Goal: Information Seeking & Learning: Learn about a topic

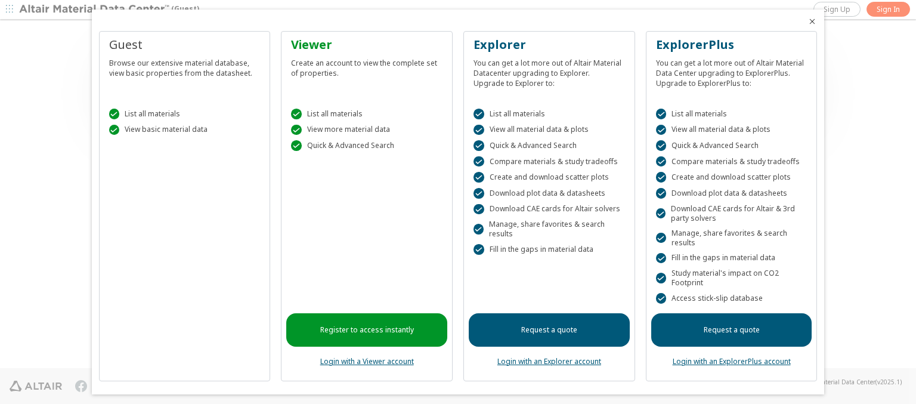
click at [807, 21] on icon "Close" at bounding box center [812, 22] width 10 height 10
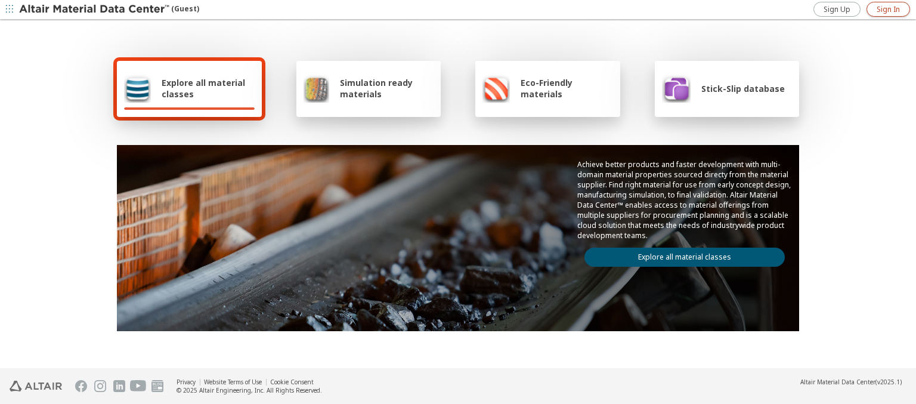
click at [888, 9] on span "Sign In" at bounding box center [887, 10] width 23 height 10
click at [95, 10] on img at bounding box center [95, 10] width 152 height 12
click at [203, 88] on span "Explore all material classes" at bounding box center [208, 88] width 93 height 23
click at [680, 254] on link "Explore all material classes" at bounding box center [684, 256] width 200 height 19
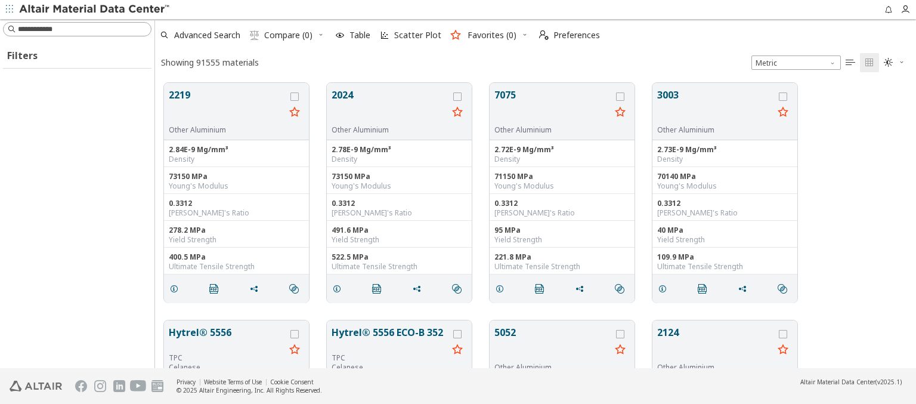
scroll to position [285, 751]
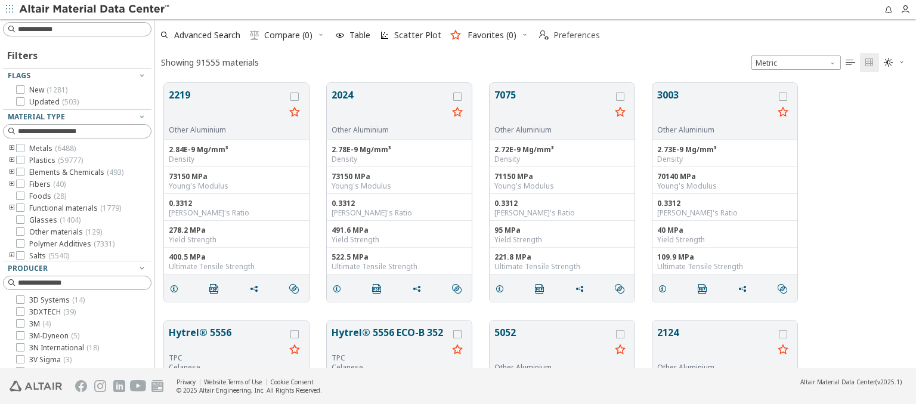
click at [566, 35] on span "Preferences" at bounding box center [576, 35] width 47 height 8
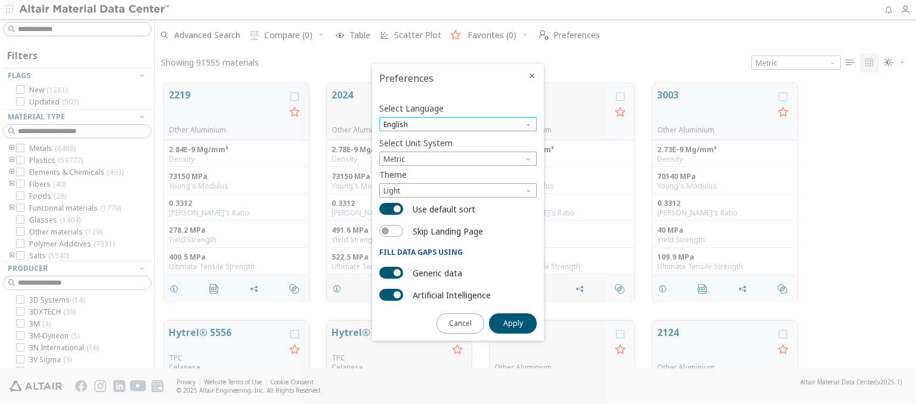
click at [458, 124] on span "English" at bounding box center [457, 124] width 157 height 14
click at [458, 153] on span "Deutsch" at bounding box center [458, 154] width 148 height 8
click at [513, 322] on span "Apply" at bounding box center [513, 323] width 20 height 10
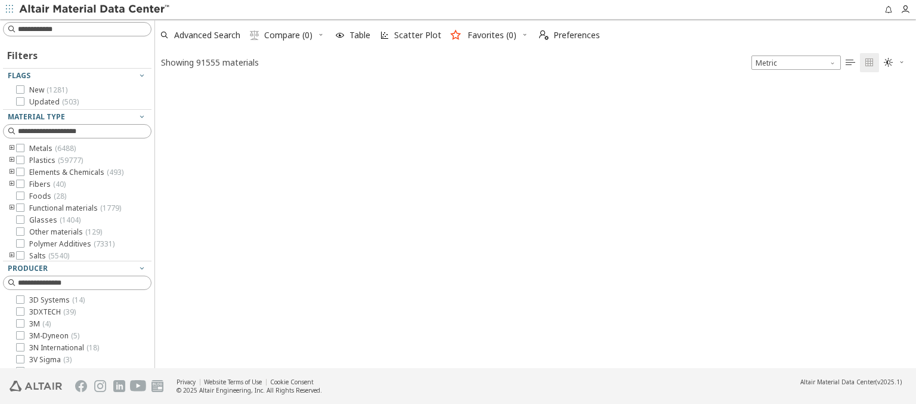
type input "****"
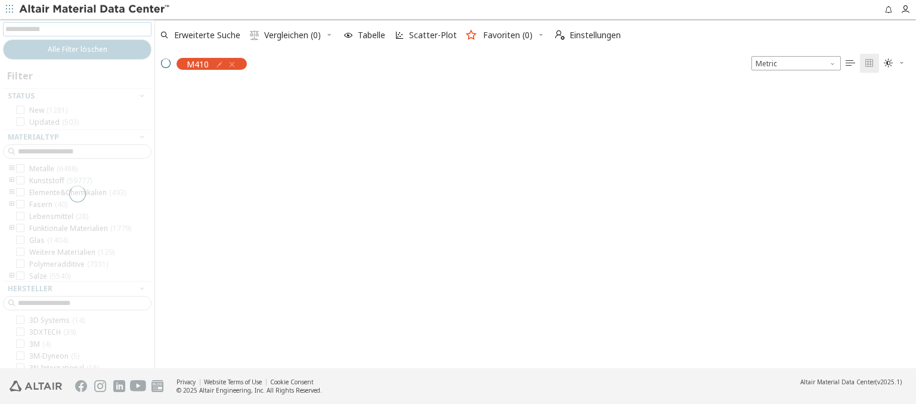
scroll to position [283, 751]
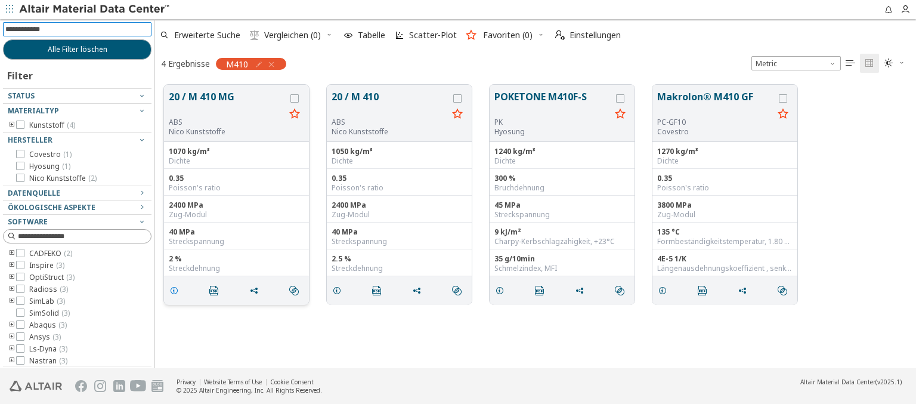
click at [176, 289] on icon "grid" at bounding box center [174, 291] width 10 height 10
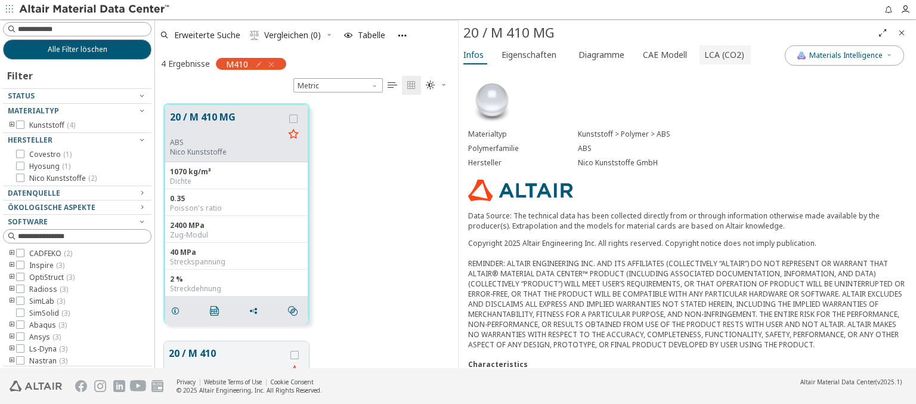
click at [716, 54] on span "LCA (CO2)" at bounding box center [724, 54] width 40 height 19
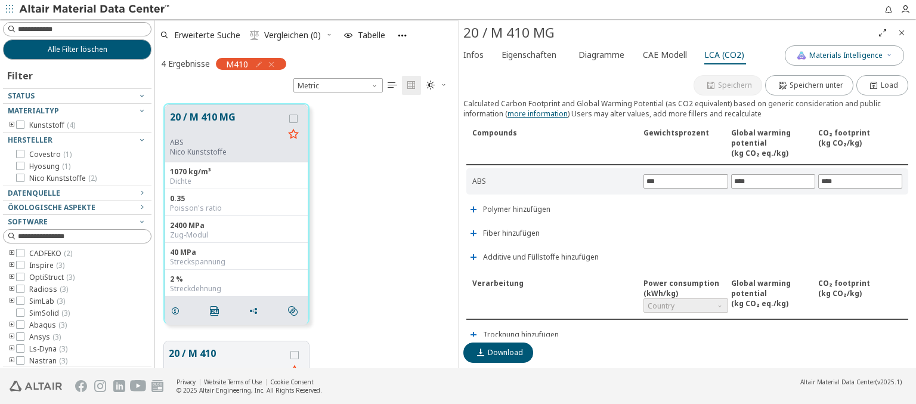
click at [902, 32] on icon "Close" at bounding box center [902, 33] width 10 height 10
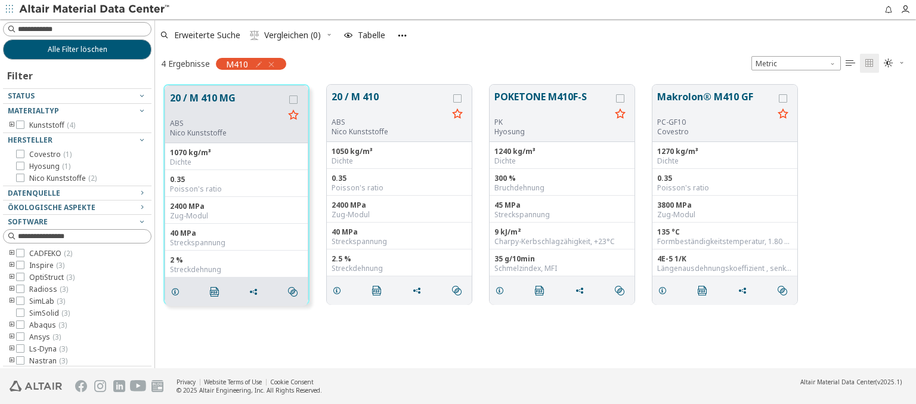
scroll to position [283, 751]
click at [587, 35] on span "Einstellungen" at bounding box center [594, 35] width 51 height 8
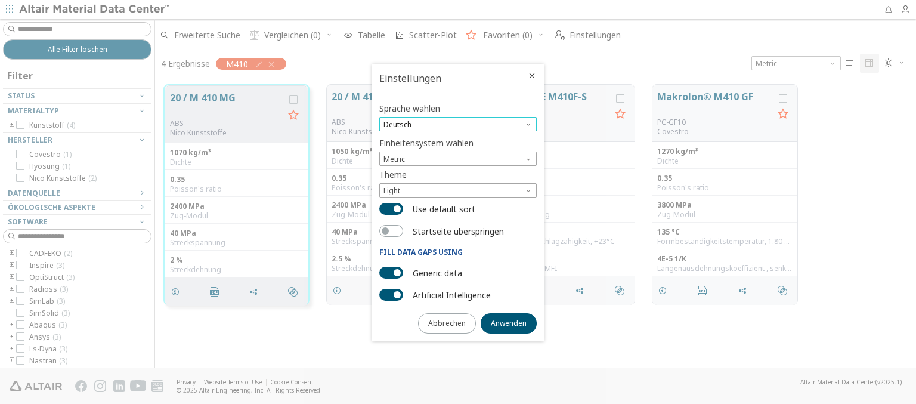
click at [458, 124] on span "Deutsch" at bounding box center [457, 124] width 157 height 14
click at [458, 139] on span "English" at bounding box center [458, 139] width 148 height 8
click at [509, 322] on span "Anwenden" at bounding box center [509, 323] width 36 height 10
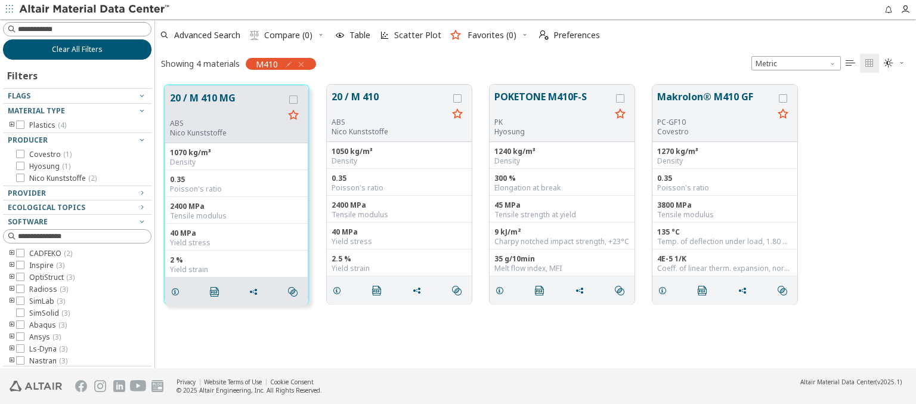
click at [73, 49] on span "Clear All Filters" at bounding box center [77, 50] width 51 height 10
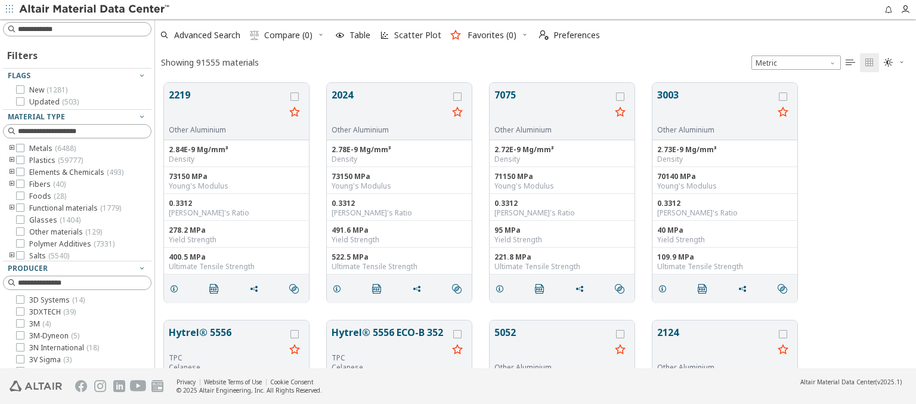
scroll to position [285, 751]
click at [95, 10] on img at bounding box center [95, 10] width 152 height 12
